Goal: Task Accomplishment & Management: Use online tool/utility

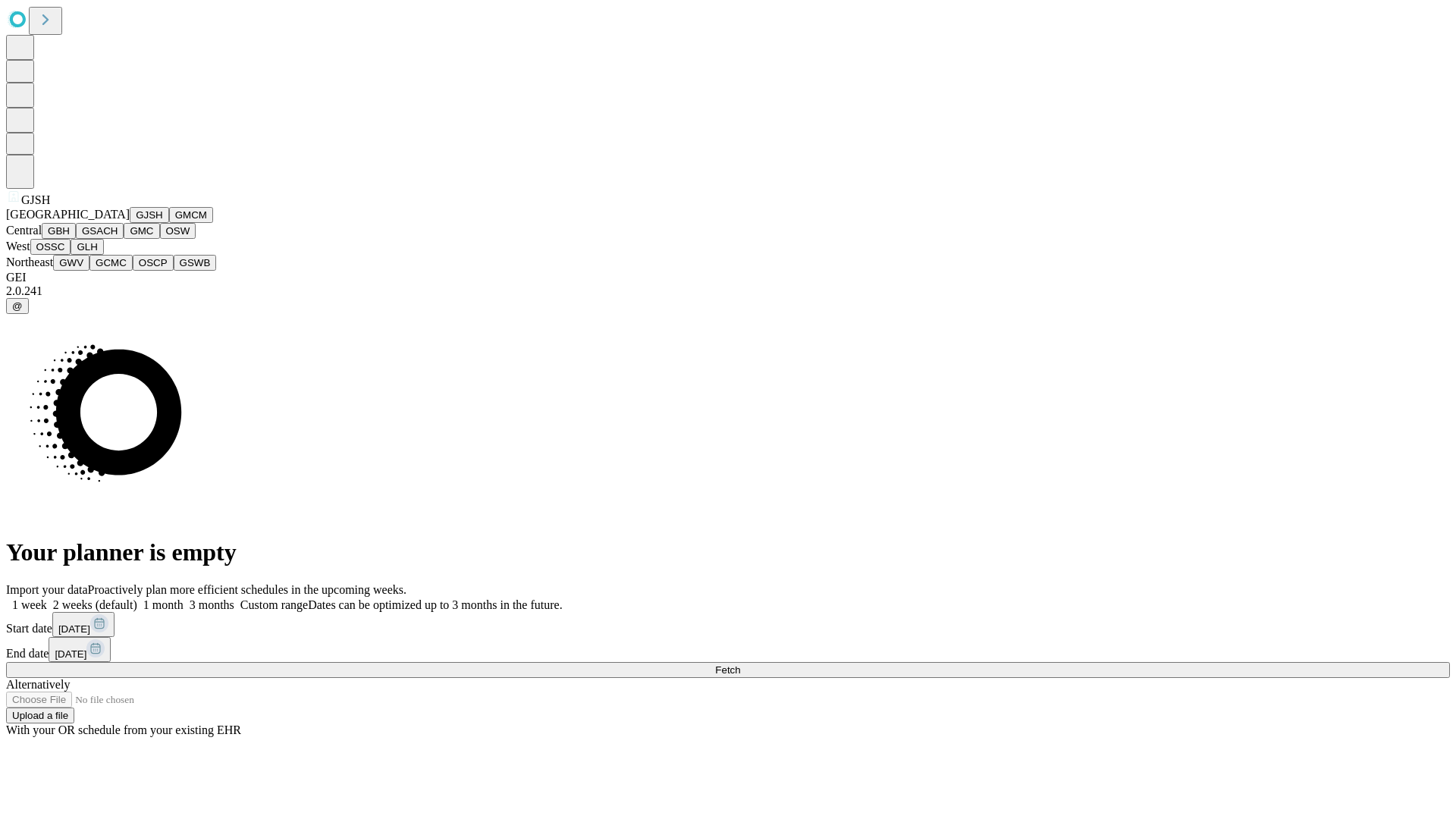
click at [130, 223] on button "GJSH" at bounding box center [149, 215] width 39 height 16
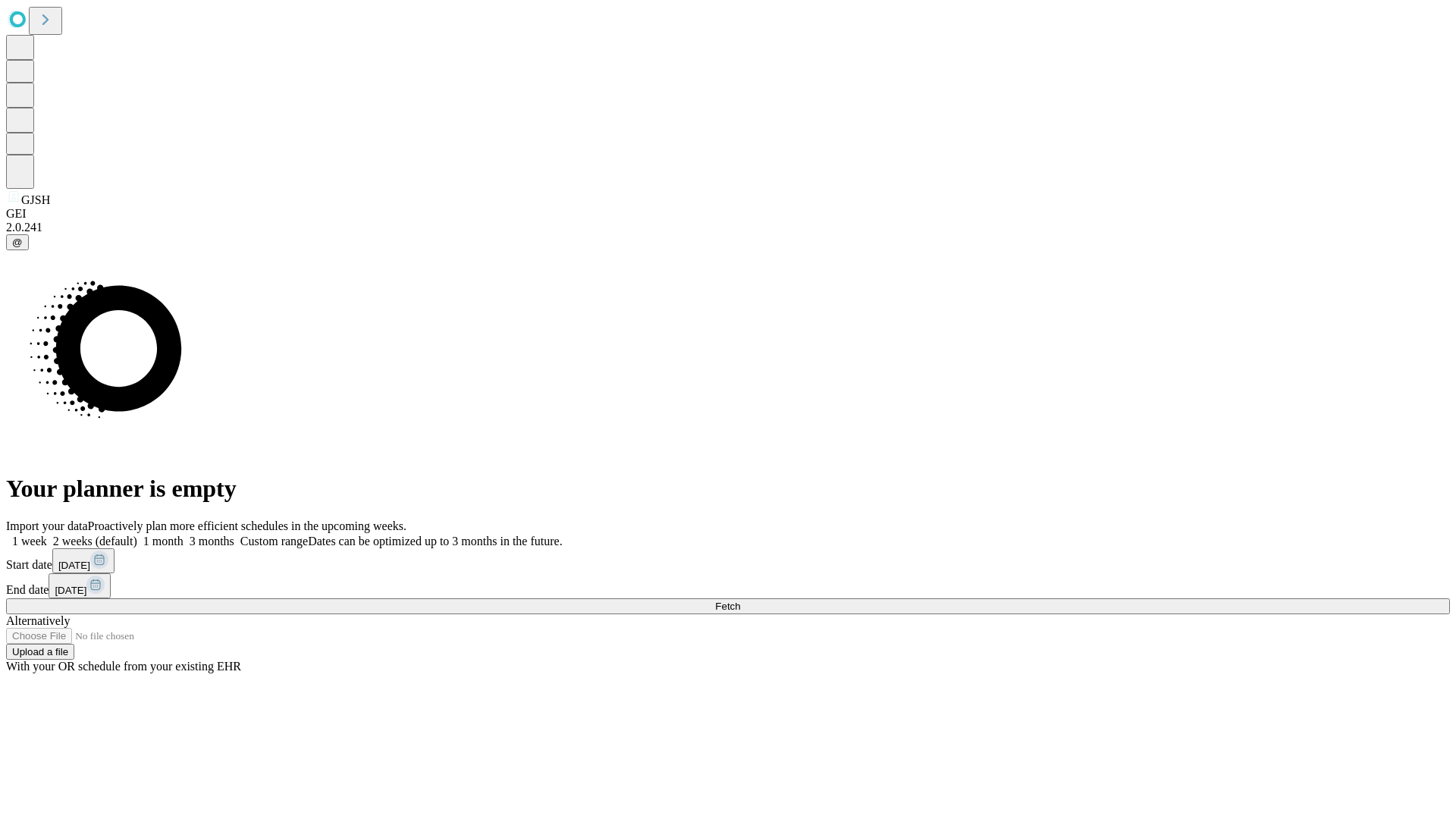
click at [47, 535] on label "1 week" at bounding box center [26, 541] width 41 height 13
click at [740, 600] on span "Fetch" at bounding box center [728, 606] width 25 height 11
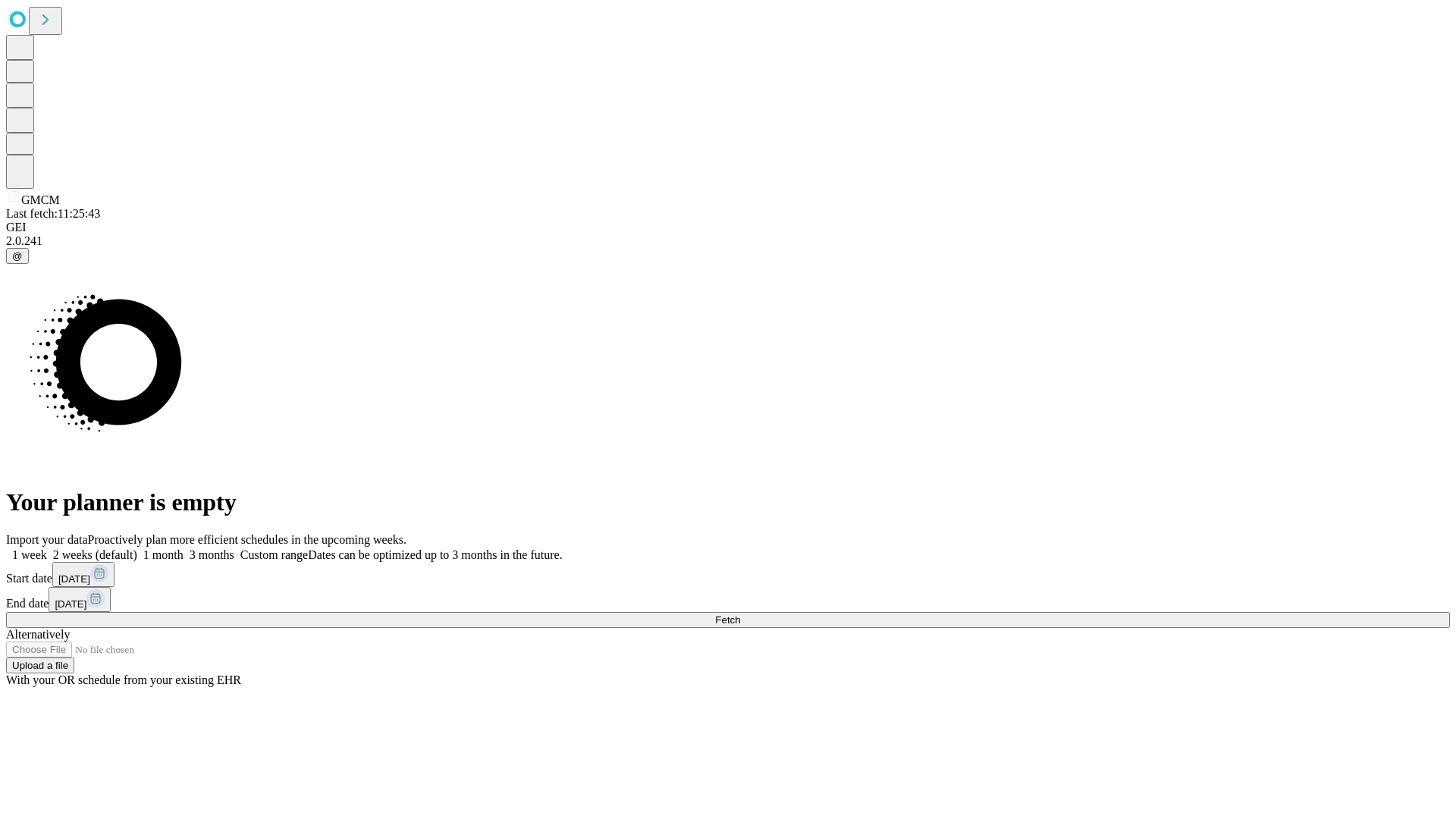
click at [47, 549] on label "1 week" at bounding box center [26, 555] width 41 height 13
click at [740, 614] on span "Fetch" at bounding box center [728, 620] width 25 height 11
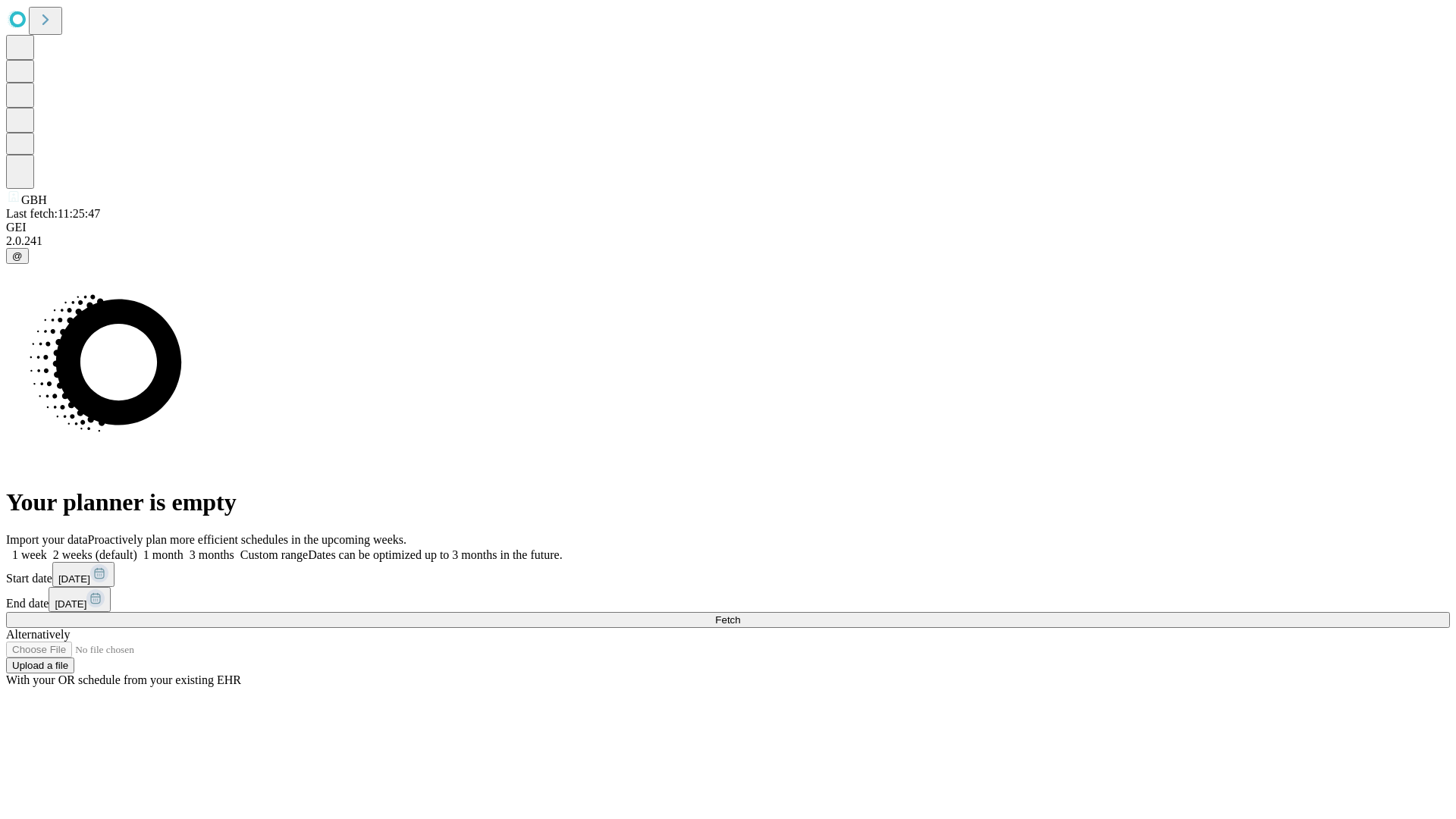
click at [47, 549] on label "1 week" at bounding box center [26, 555] width 41 height 13
click at [740, 614] on span "Fetch" at bounding box center [728, 620] width 25 height 11
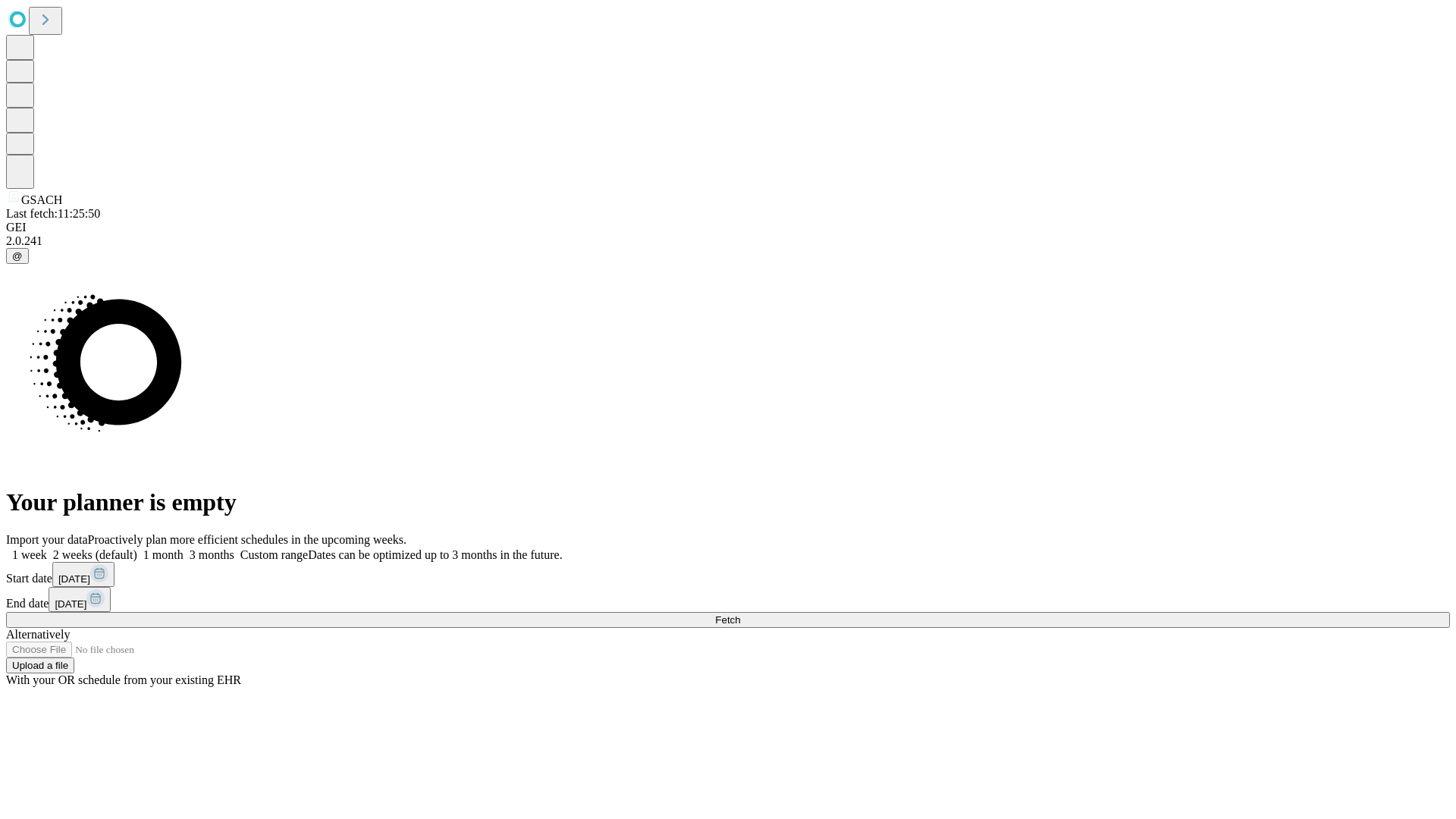
click at [47, 549] on label "1 week" at bounding box center [26, 555] width 41 height 13
click at [740, 614] on span "Fetch" at bounding box center [728, 620] width 25 height 11
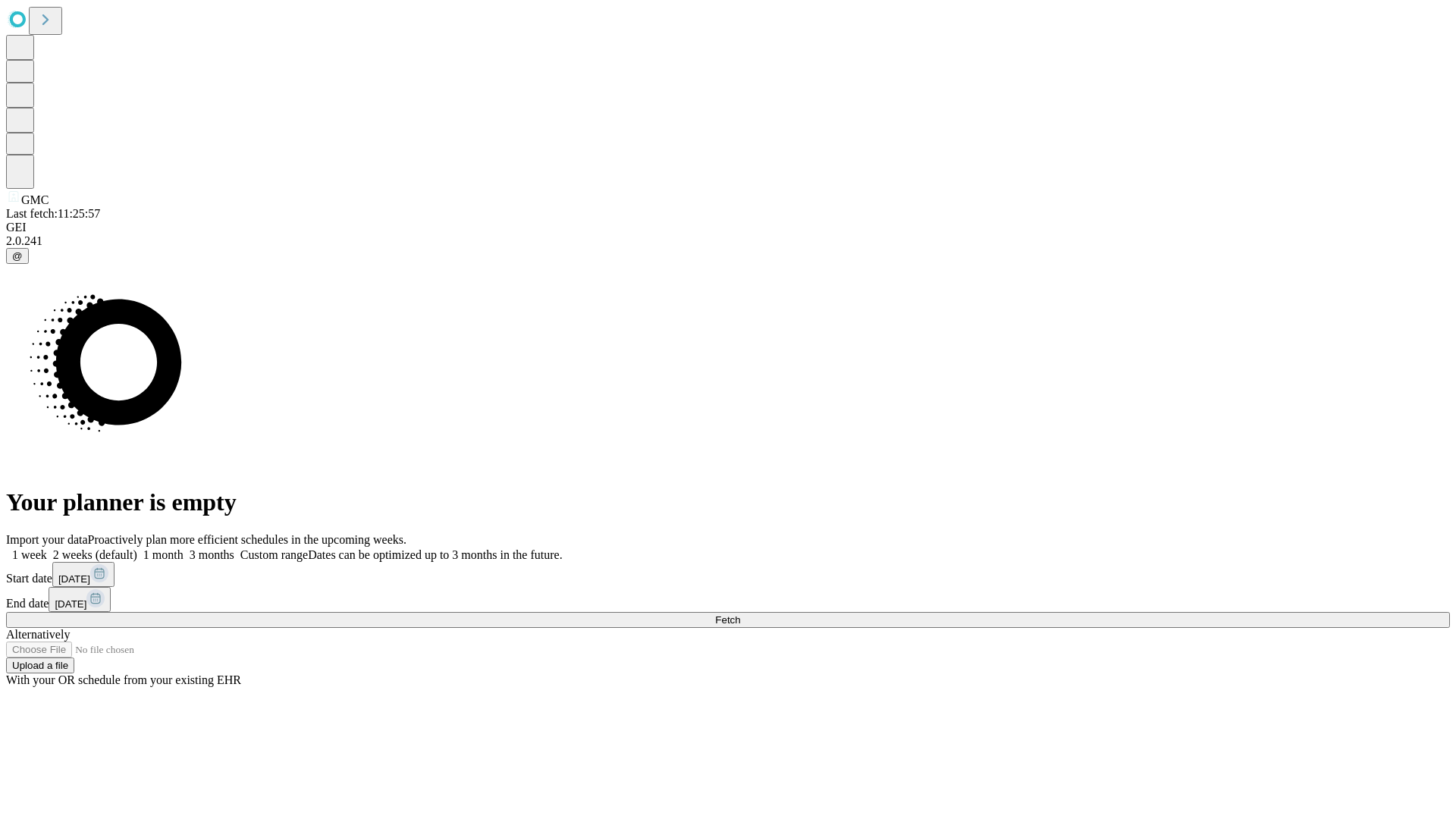
click at [47, 549] on label "1 week" at bounding box center [26, 555] width 41 height 13
click at [740, 614] on span "Fetch" at bounding box center [728, 620] width 25 height 11
click at [47, 549] on label "1 week" at bounding box center [26, 555] width 41 height 13
click at [740, 614] on span "Fetch" at bounding box center [728, 620] width 25 height 11
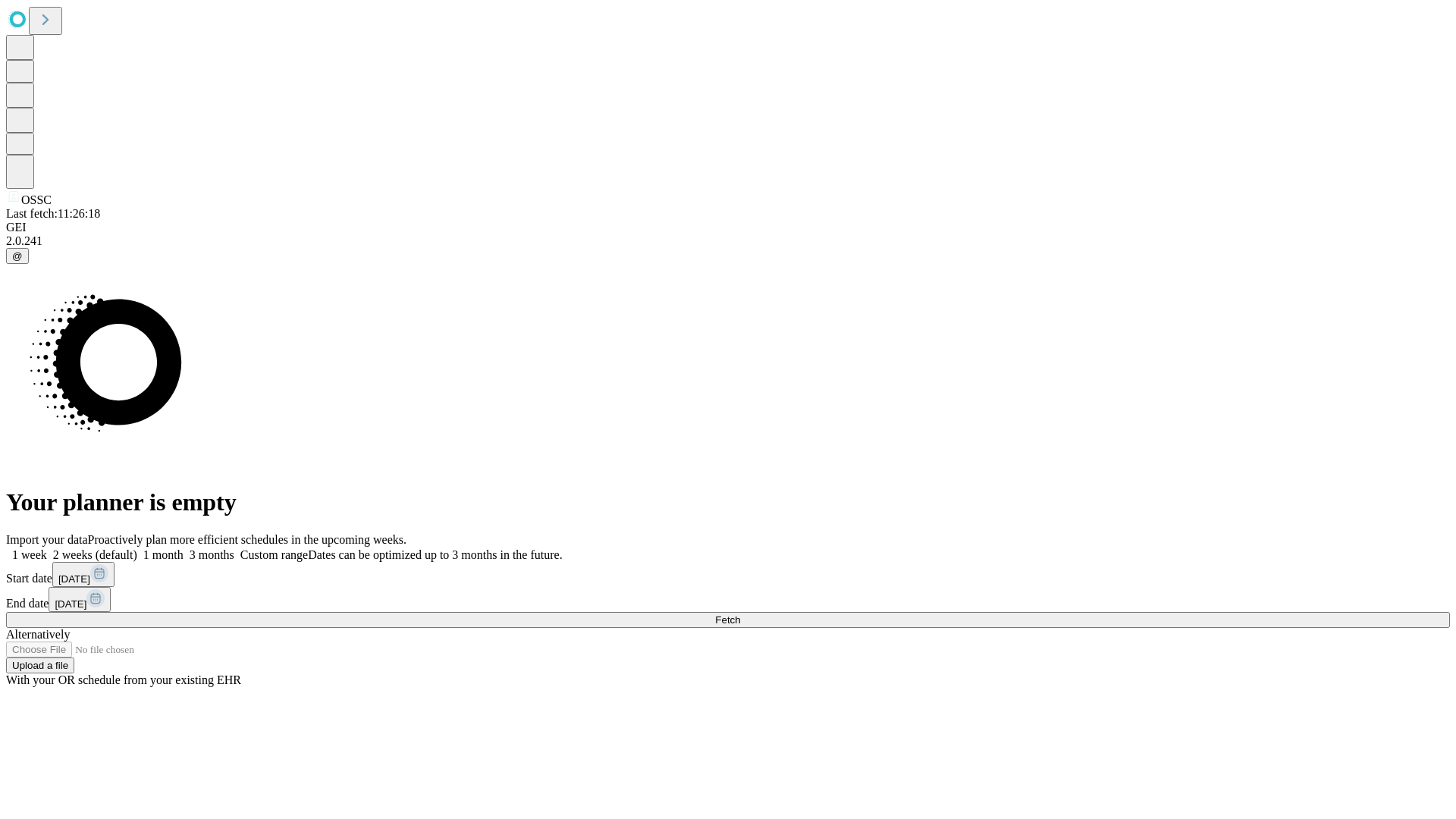
click at [740, 614] on span "Fetch" at bounding box center [728, 620] width 25 height 11
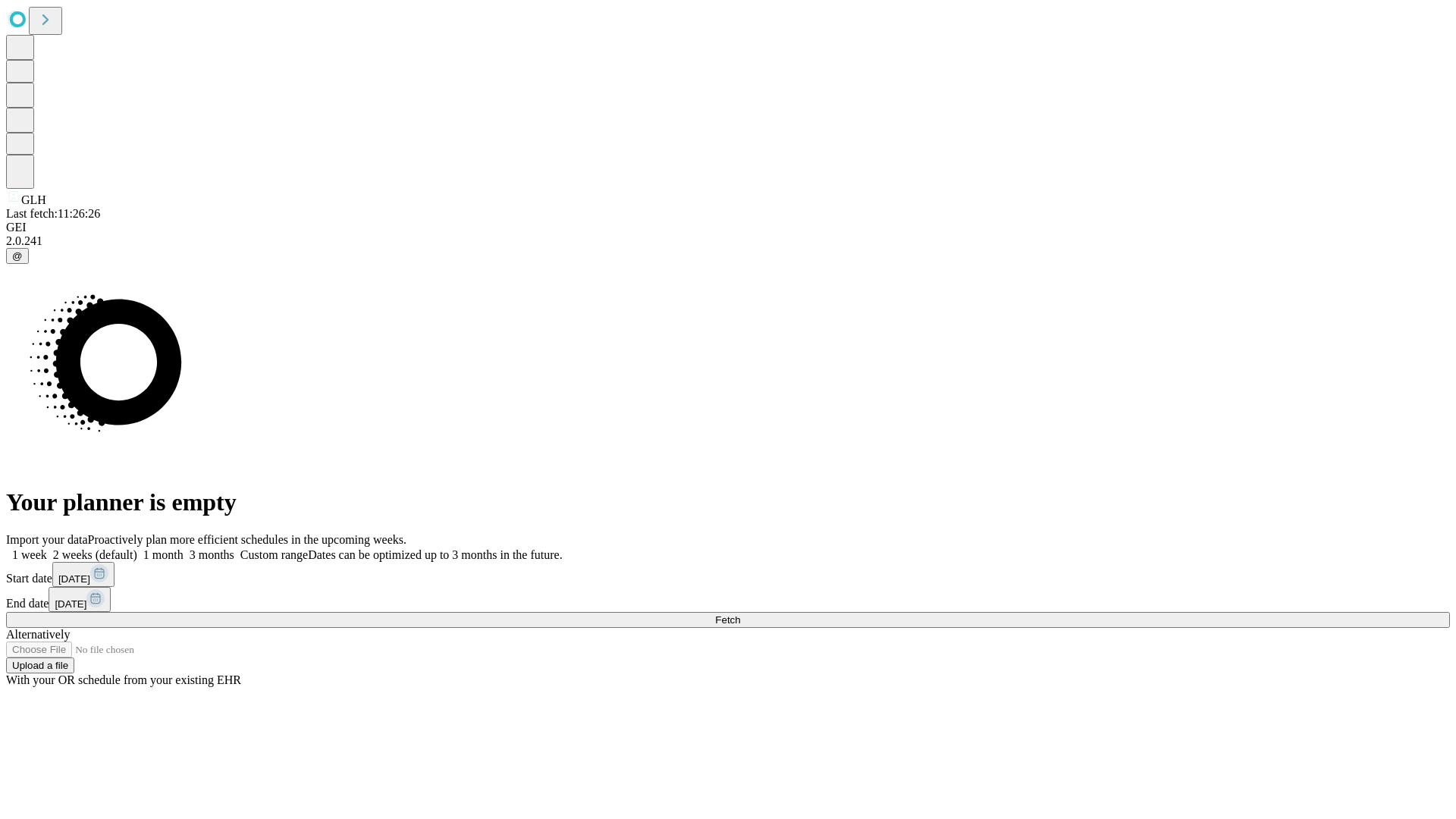
click at [740, 614] on span "Fetch" at bounding box center [728, 620] width 25 height 11
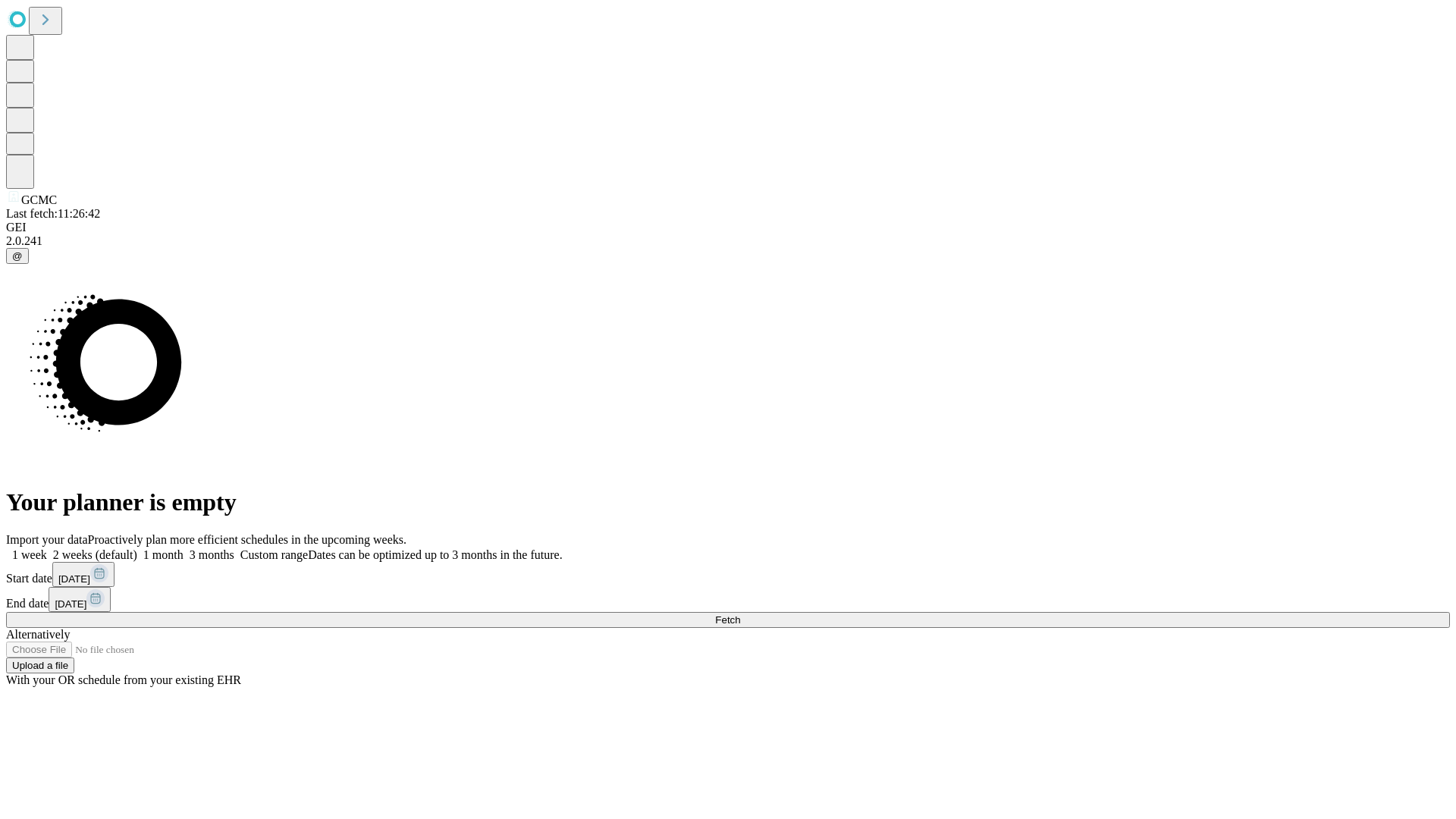
click at [47, 549] on label "1 week" at bounding box center [26, 555] width 41 height 13
click at [740, 614] on span "Fetch" at bounding box center [728, 620] width 25 height 11
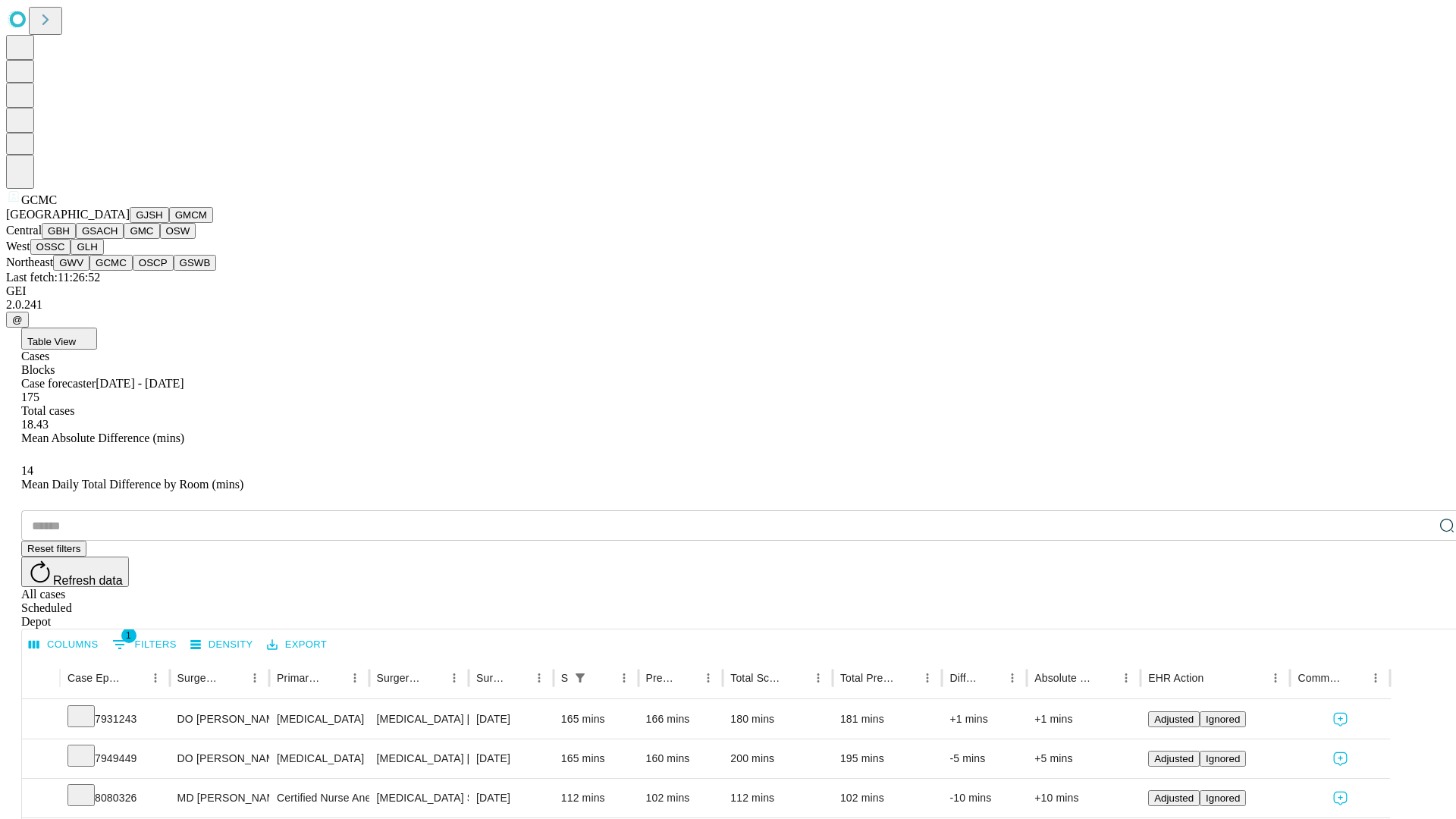
click at [133, 271] on button "OSCP" at bounding box center [153, 262] width 41 height 16
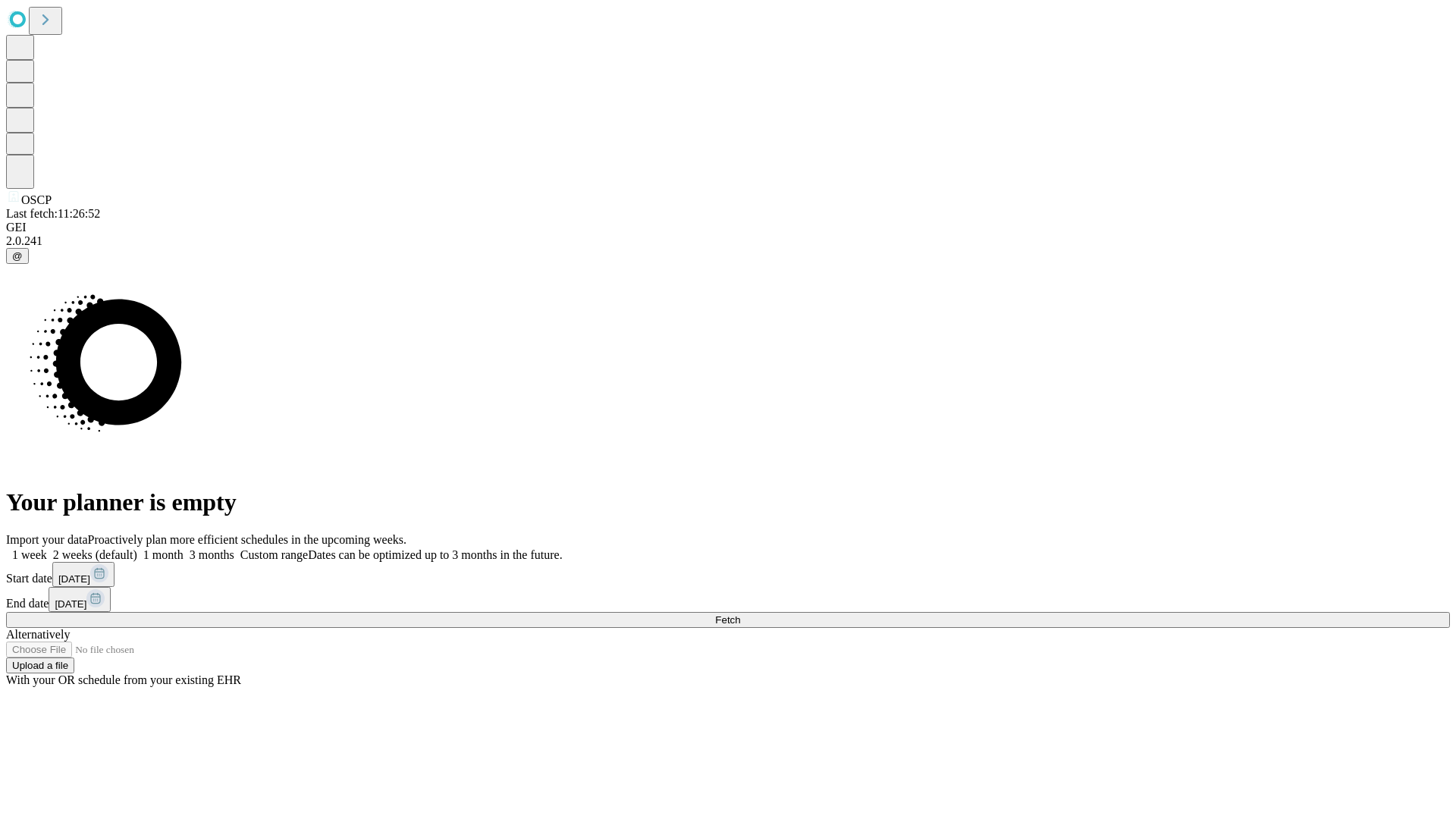
click at [740, 614] on span "Fetch" at bounding box center [728, 620] width 25 height 11
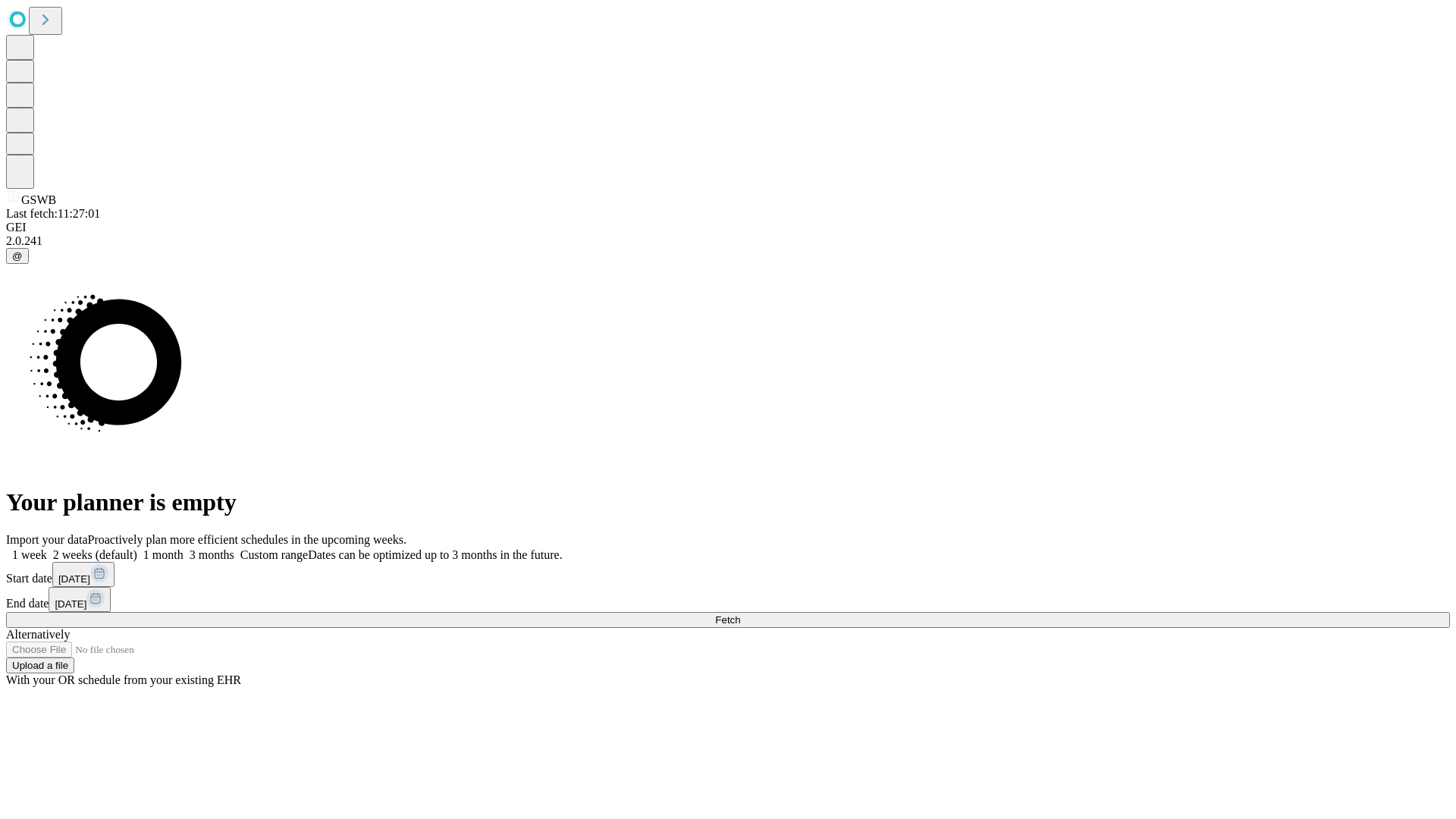
click at [740, 614] on span "Fetch" at bounding box center [728, 620] width 25 height 11
